Goal: Navigation & Orientation: Find specific page/section

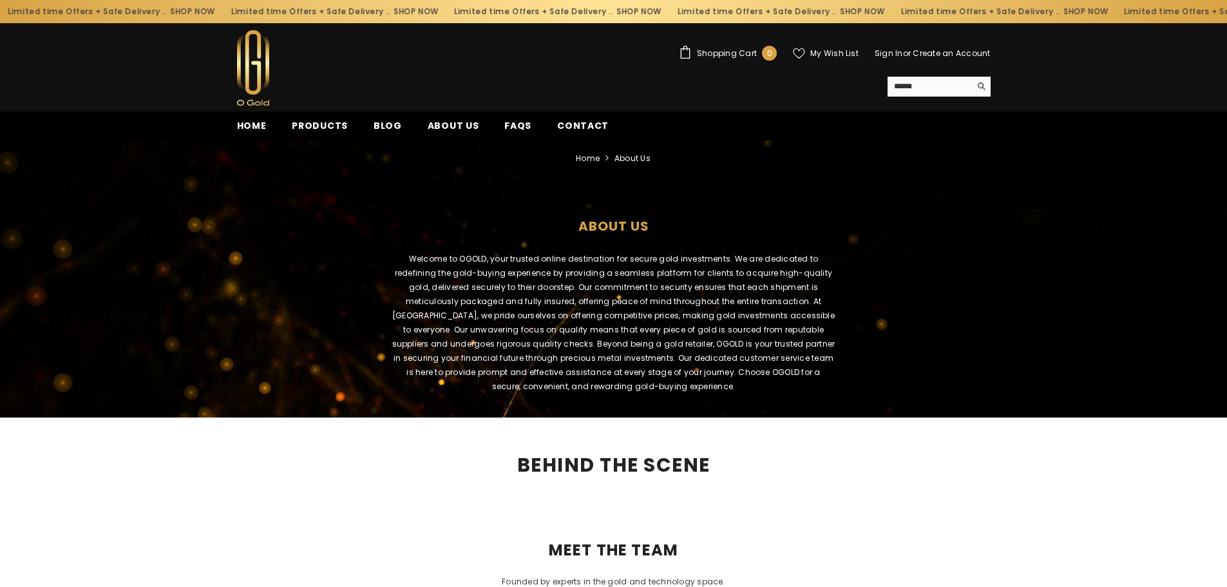
click at [607, 221] on h1 "about us" at bounding box center [614, 222] width 1208 height 53
click at [244, 122] on span "Home" at bounding box center [252, 126] width 30 height 14
click at [260, 68] on img at bounding box center [253, 67] width 32 height 75
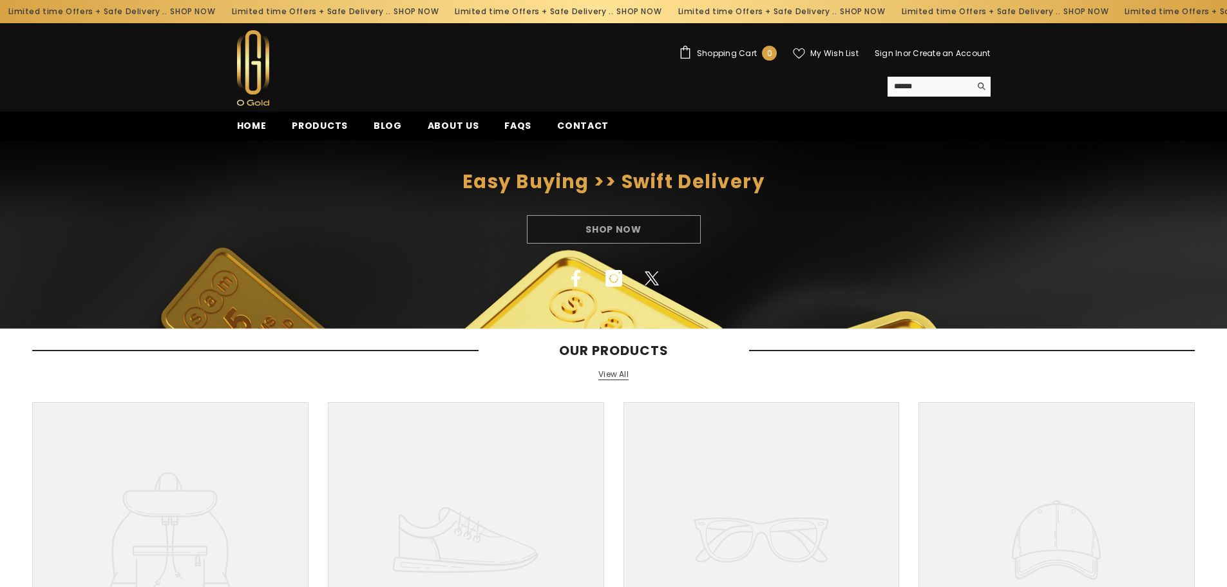
click at [263, 74] on img at bounding box center [253, 67] width 32 height 75
